Goal: Task Accomplishment & Management: Manage account settings

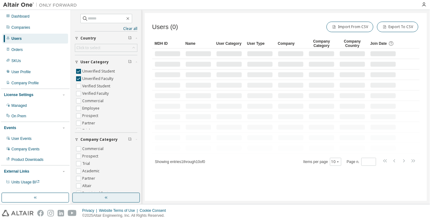
click at [126, 197] on button "button" at bounding box center [106, 197] width 68 height 10
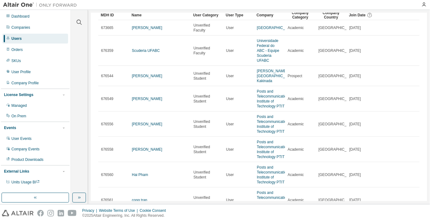
scroll to position [28, 0]
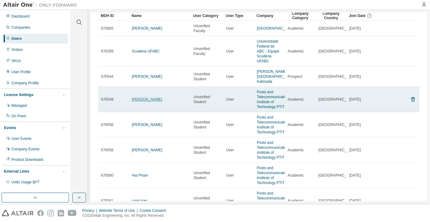
click at [147, 101] on link "Trường Nguyễn" at bounding box center [147, 99] width 31 height 4
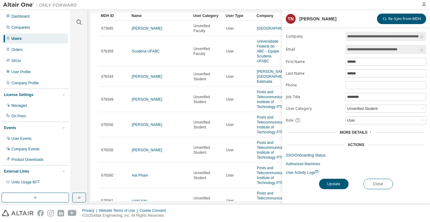
click at [415, 4] on div at bounding box center [249, 5] width 338 height 10
click at [201, 6] on div at bounding box center [249, 5] width 338 height 10
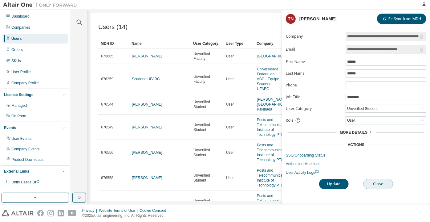
click at [385, 182] on button "Close" at bounding box center [379, 184] width 30 height 10
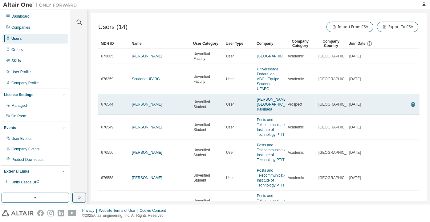
click at [146, 106] on link "[PERSON_NAME]" at bounding box center [147, 104] width 31 height 4
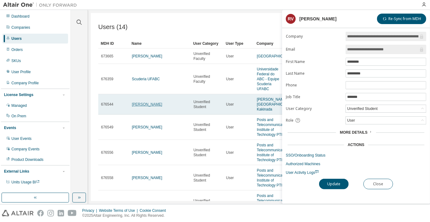
click at [135, 106] on link "[PERSON_NAME]" at bounding box center [147, 104] width 31 height 4
click at [142, 106] on link "[PERSON_NAME]" at bounding box center [147, 104] width 31 height 4
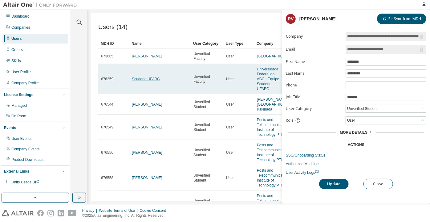
click at [137, 81] on link "Scuderia UFABC" at bounding box center [146, 79] width 28 height 4
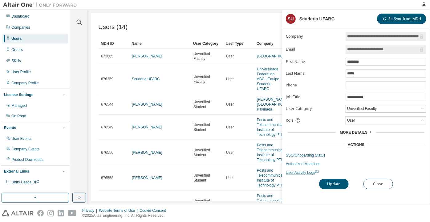
click at [307, 171] on span "User Activity Logs" at bounding box center [302, 172] width 33 height 4
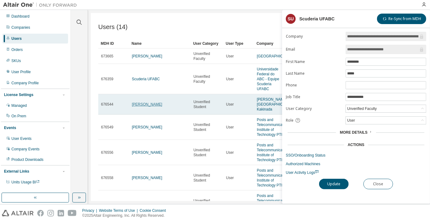
click at [149, 106] on link "[PERSON_NAME]" at bounding box center [147, 104] width 31 height 4
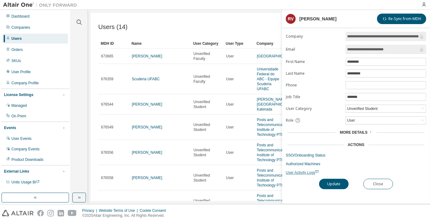
click at [302, 170] on span "User Activity Logs" at bounding box center [302, 172] width 33 height 4
click at [377, 187] on button "Close" at bounding box center [379, 184] width 30 height 10
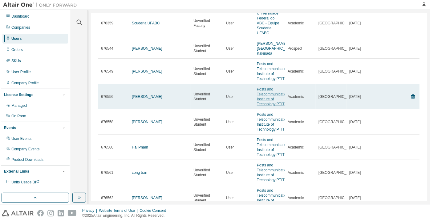
scroll to position [129, 0]
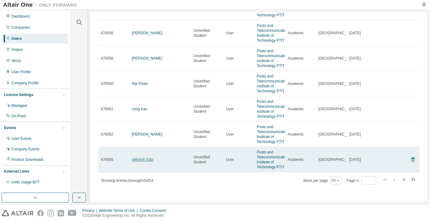
click at [150, 159] on link "ViệtAnh Trần" at bounding box center [143, 159] width 22 height 4
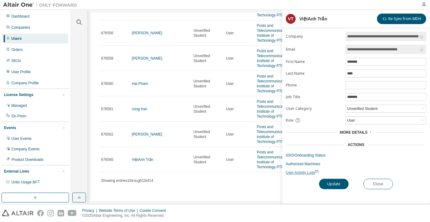
click at [293, 171] on span "User Activity Logs" at bounding box center [302, 172] width 33 height 4
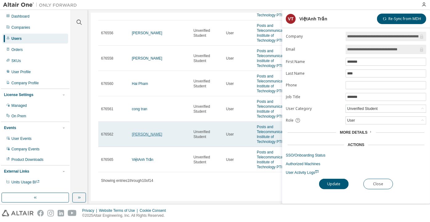
click at [139, 134] on link "Bao Nguyen" at bounding box center [147, 134] width 31 height 4
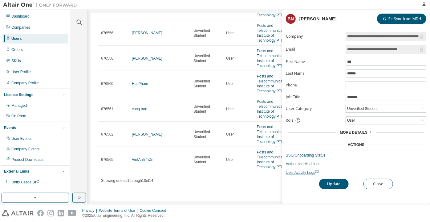
click at [310, 171] on span "User Activity Logs" at bounding box center [302, 172] width 33 height 4
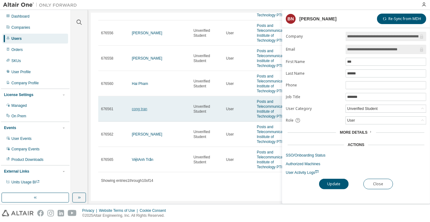
click at [146, 110] on link "cong tran" at bounding box center [139, 109] width 15 height 4
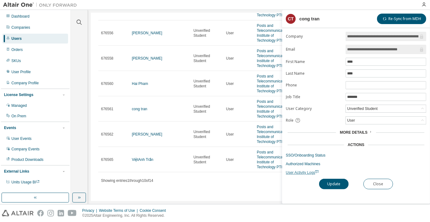
click at [302, 172] on span "User Activity Logs" at bounding box center [302, 172] width 33 height 4
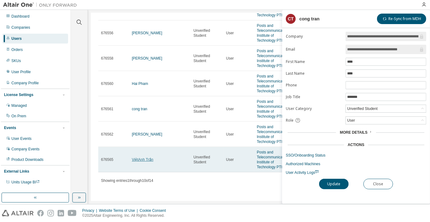
click at [150, 159] on link "ViệtAnh Trần" at bounding box center [143, 159] width 22 height 4
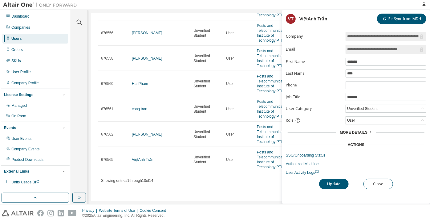
drag, startPoint x: 372, startPoint y: 48, endPoint x: 414, endPoint y: 43, distance: 41.7
click at [414, 43] on form "**********" at bounding box center [356, 103] width 141 height 143
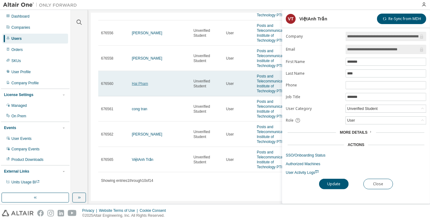
click at [136, 84] on link "Hai Pham" at bounding box center [140, 83] width 16 height 4
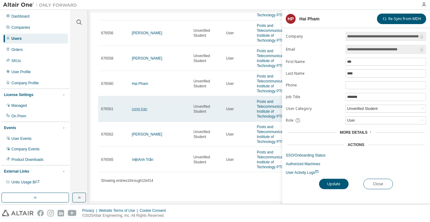
click at [143, 110] on link "cong tran" at bounding box center [139, 109] width 15 height 4
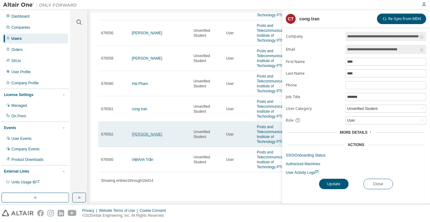
click at [145, 136] on link "Bao Nguyen" at bounding box center [147, 134] width 31 height 4
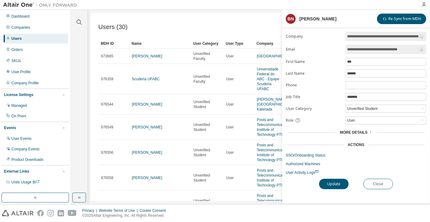
click at [210, 15] on div "Users (30) Import From CSV Export To CSV Clear Load Save Save As Field Operator…" at bounding box center [259, 107] width 336 height 188
click at [182, 208] on div "Privacy Website Terms of Use Cookie Consent © 2025 Altair Engineering, Inc. All…" at bounding box center [215, 213] width 430 height 18
click at [379, 181] on button "Close" at bounding box center [379, 184] width 30 height 10
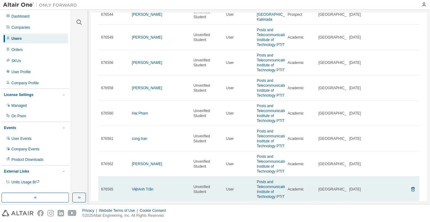
scroll to position [129, 0]
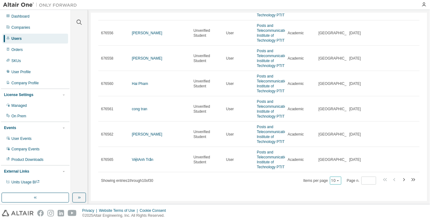
click at [336, 177] on div "10" at bounding box center [335, 180] width 11 height 8
click at [336, 181] on icon "button" at bounding box center [338, 181] width 4 height 4
click at [328, 175] on div "100" at bounding box center [334, 172] width 49 height 7
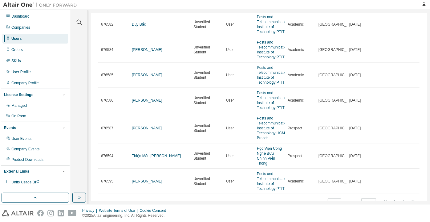
scroll to position [665, 0]
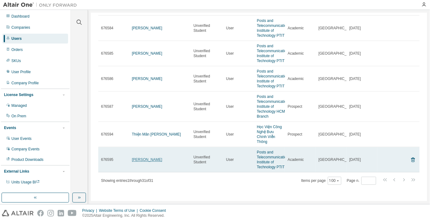
click at [145, 162] on link "[PERSON_NAME]" at bounding box center [147, 159] width 31 height 4
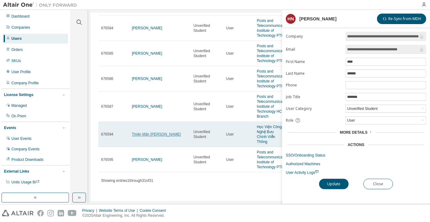
click at [138, 133] on link "Thiện Mãn [PERSON_NAME]" at bounding box center [156, 134] width 49 height 4
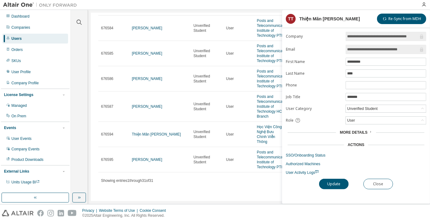
click at [203, 191] on div "Users (31) Import From CSV Export To CSV Clear Load Save Save As Field Operator…" at bounding box center [259, 107] width 336 height 188
click at [387, 179] on button "Close" at bounding box center [379, 184] width 30 height 10
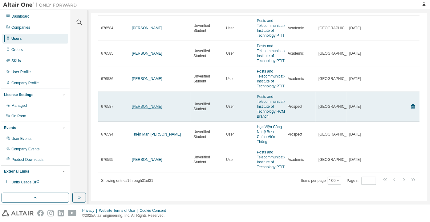
click at [144, 107] on link "[PERSON_NAME]" at bounding box center [147, 106] width 31 height 4
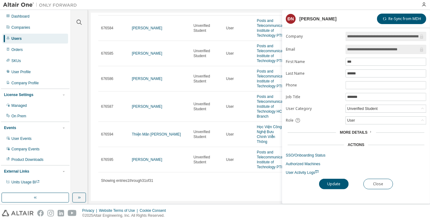
drag, startPoint x: 417, startPoint y: 49, endPoint x: 373, endPoint y: 50, distance: 44.1
click at [373, 50] on input "**********" at bounding box center [384, 49] width 72 height 6
click at [228, 177] on div "Showing entries 1 through 31 of 31 Items per page 100 Page n. *" at bounding box center [259, 180] width 322 height 9
click at [373, 179] on button "Close" at bounding box center [379, 184] width 30 height 10
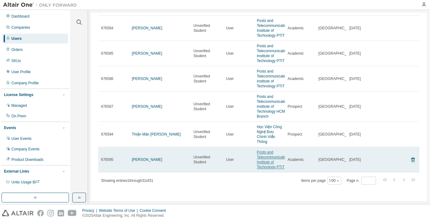
scroll to position [665, 0]
click at [148, 162] on td "Hung Nguyen" at bounding box center [160, 159] width 62 height 25
click at [148, 158] on link "Hung Nguyen" at bounding box center [147, 159] width 31 height 4
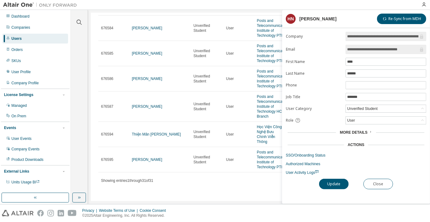
drag, startPoint x: 372, startPoint y: 50, endPoint x: 418, endPoint y: 51, distance: 45.7
click at [418, 51] on input "**********" at bounding box center [384, 49] width 72 height 6
click at [386, 180] on button "Close" at bounding box center [379, 184] width 30 height 10
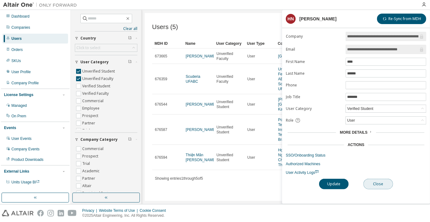
click at [372, 180] on button "Close" at bounding box center [379, 184] width 30 height 10
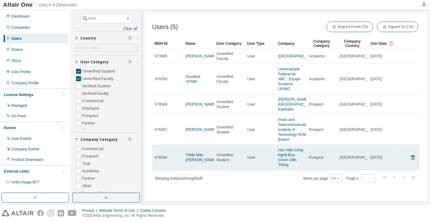
scroll to position [7, 0]
click at [192, 159] on link "Thiện Mãn [PERSON_NAME]" at bounding box center [201, 157] width 31 height 9
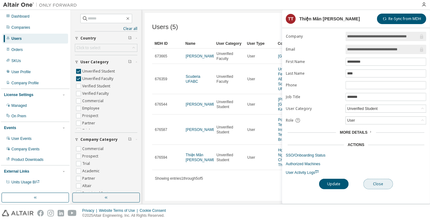
click at [375, 180] on button "Close" at bounding box center [379, 184] width 30 height 10
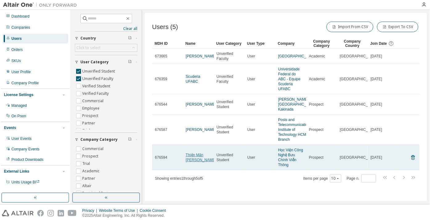
click at [201, 160] on link "Thiện Mãn [PERSON_NAME]" at bounding box center [201, 157] width 31 height 9
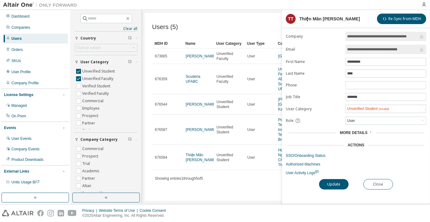
click at [360, 37] on input "**********" at bounding box center [384, 36] width 72 height 6
click at [373, 48] on input "**********" at bounding box center [384, 49] width 72 height 6
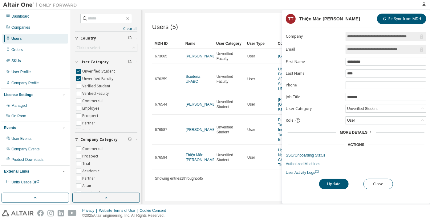
click at [373, 48] on input "**********" at bounding box center [384, 49] width 72 height 6
click at [378, 184] on button "Close" at bounding box center [379, 184] width 30 height 10
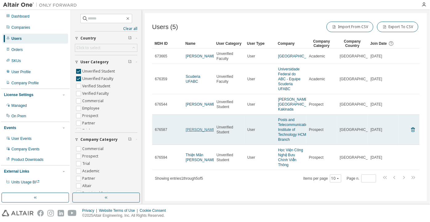
click at [200, 131] on link "[PERSON_NAME]" at bounding box center [201, 129] width 31 height 4
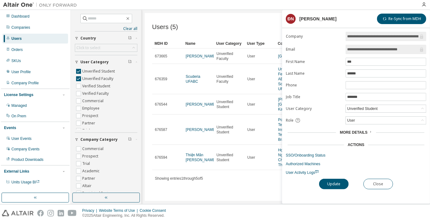
click at [363, 53] on span "**********" at bounding box center [386, 49] width 81 height 9
click at [362, 49] on input "**********" at bounding box center [384, 49] width 72 height 6
click at [370, 182] on button "Close" at bounding box center [379, 184] width 30 height 10
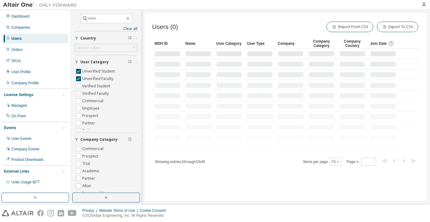
click at [114, 192] on div at bounding box center [106, 197] width 68 height 10
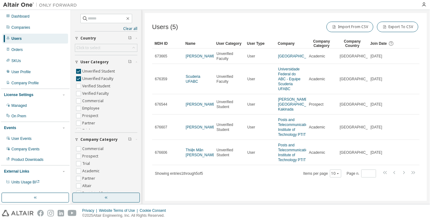
click at [111, 197] on button "button" at bounding box center [106, 197] width 68 height 10
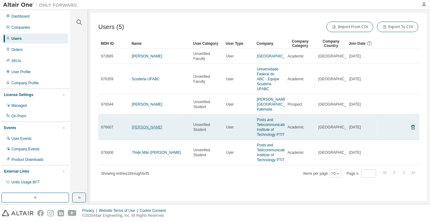
click at [138, 129] on link "[PERSON_NAME]" at bounding box center [147, 127] width 31 height 4
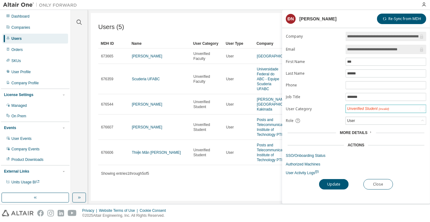
click at [362, 107] on div "Unverified Student (Invalid)" at bounding box center [369, 108] width 42 height 5
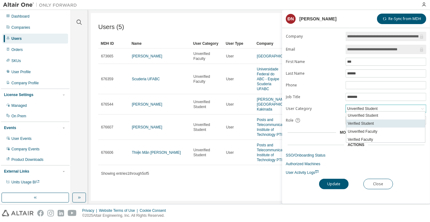
click at [364, 121] on li "Verified Student" at bounding box center [386, 123] width 79 height 8
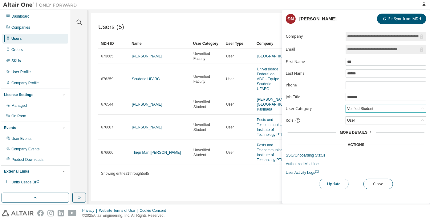
click at [343, 179] on button "Update" at bounding box center [334, 184] width 30 height 10
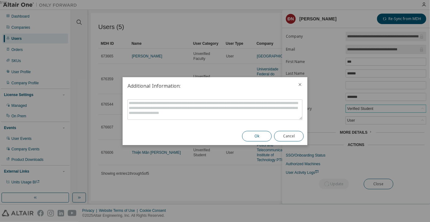
click at [265, 131] on button "Ok" at bounding box center [257, 136] width 30 height 10
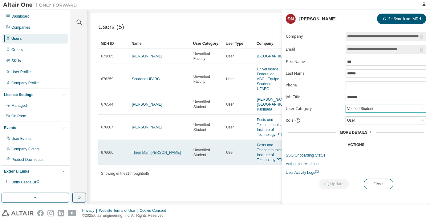
click at [137, 154] on link "Thiện Mãn [PERSON_NAME]" at bounding box center [156, 152] width 49 height 4
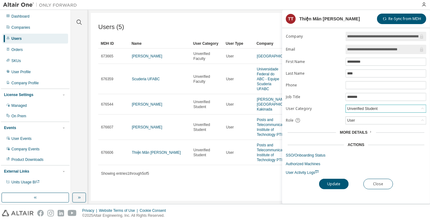
click at [368, 108] on div "Unverified Student" at bounding box center [363, 108] width 32 height 7
click at [364, 123] on li "Verified Student" at bounding box center [386, 123] width 79 height 8
click at [339, 179] on button "Update" at bounding box center [334, 184] width 30 height 10
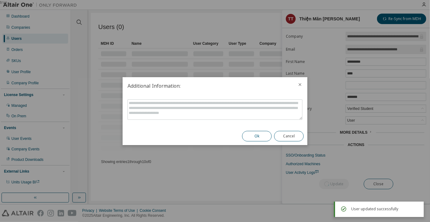
click at [252, 132] on button "Ok" at bounding box center [257, 136] width 30 height 10
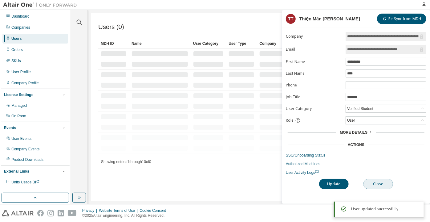
click at [373, 180] on button "Close" at bounding box center [379, 184] width 30 height 10
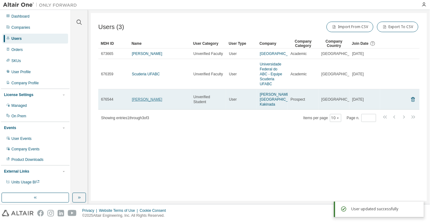
click at [155, 101] on link "[PERSON_NAME]" at bounding box center [147, 99] width 31 height 4
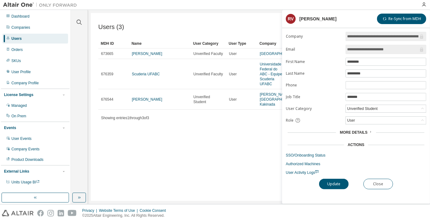
drag, startPoint x: 397, startPoint y: 51, endPoint x: 372, endPoint y: 54, distance: 25.7
click at [372, 54] on form "**********" at bounding box center [356, 103] width 141 height 143
